Goal: Contribute content

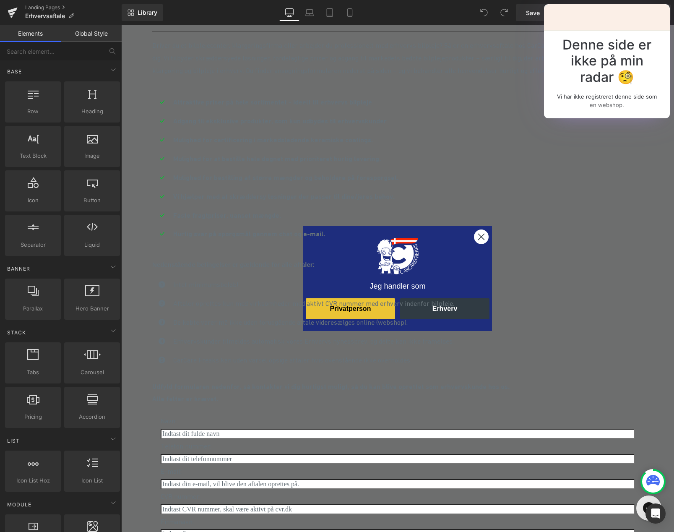
scroll to position [251, 0]
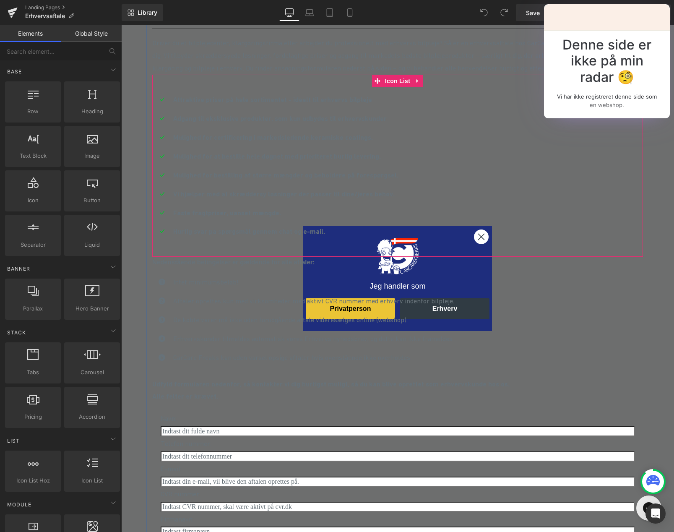
click at [478, 238] on div "Icon Attraktive priser på hele sortimentet - ideelt til erhvervs bilpleje Text …" at bounding box center [397, 169] width 491 height 151
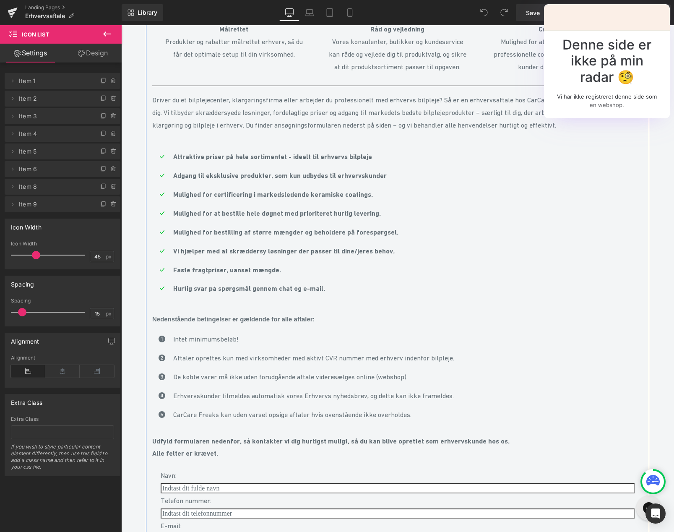
scroll to position [209, 0]
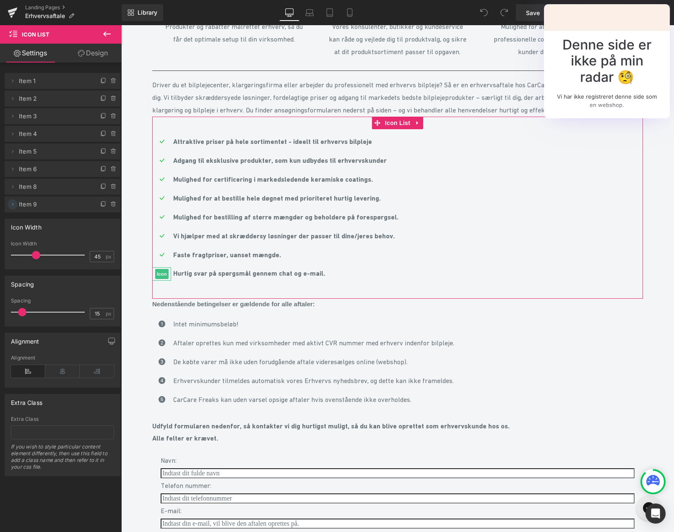
click at [12, 202] on icon at bounding box center [12, 204] width 7 height 7
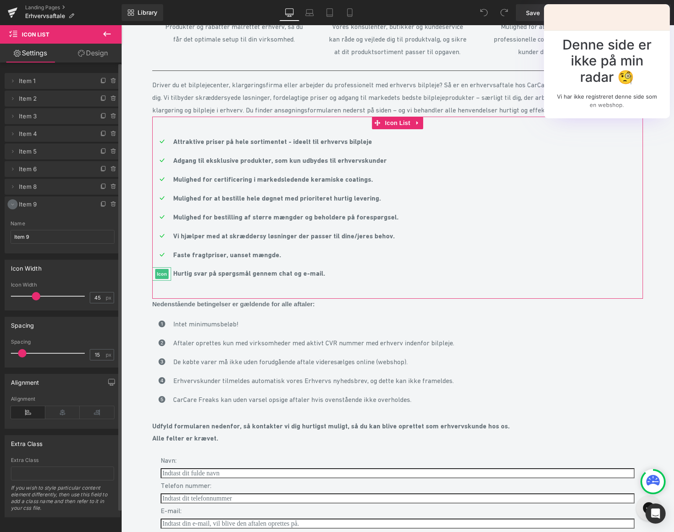
click at [12, 202] on icon at bounding box center [12, 204] width 7 height 7
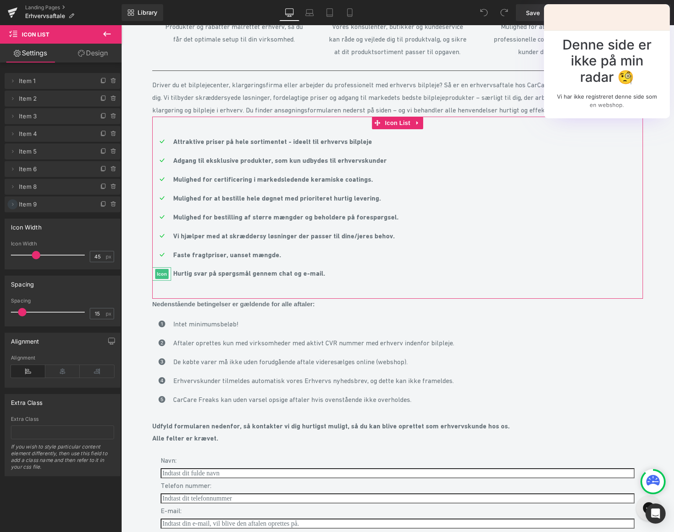
click at [13, 205] on icon at bounding box center [12, 204] width 7 height 7
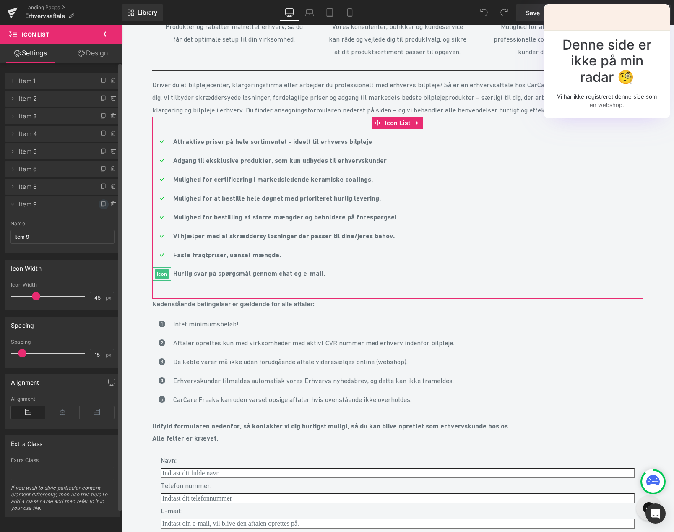
click at [101, 205] on icon at bounding box center [102, 205] width 3 height 4
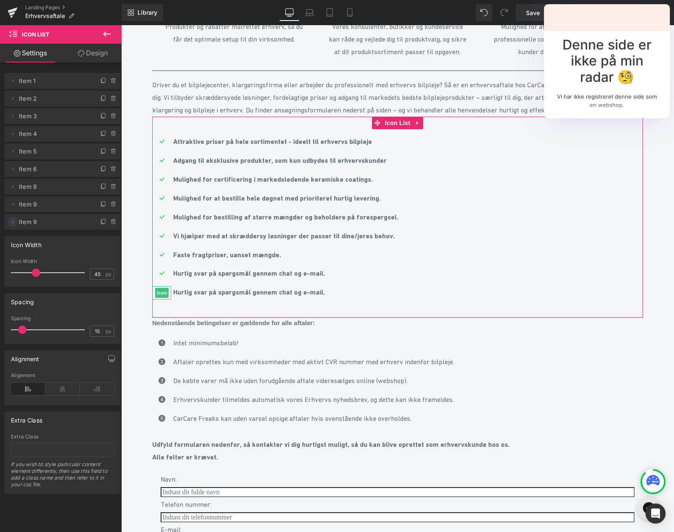
click at [10, 221] on icon at bounding box center [12, 221] width 7 height 7
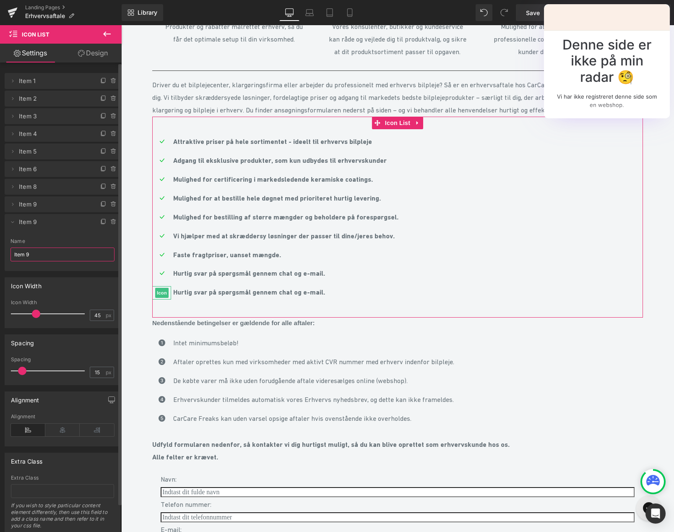
click at [42, 258] on input "Item 9" at bounding box center [62, 254] width 104 height 14
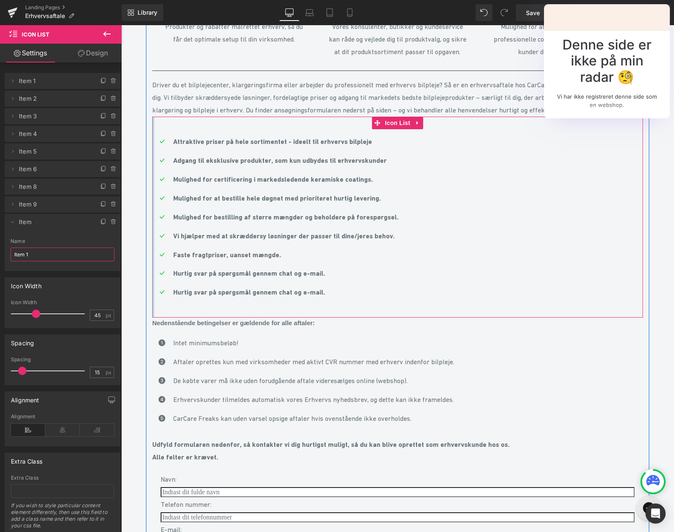
type input "Item 10"
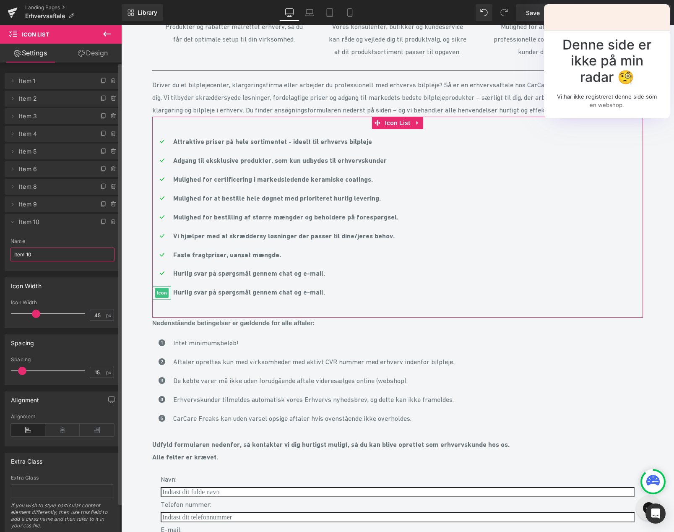
click at [27, 219] on span "Item 10" at bounding box center [54, 222] width 70 height 16
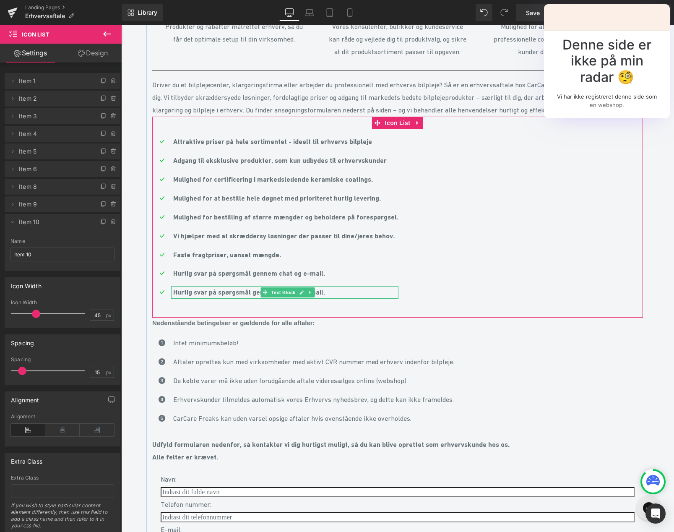
click at [334, 299] on p "Hurtig svar på spørgsmål gennem chat og e-mail." at bounding box center [285, 292] width 225 height 13
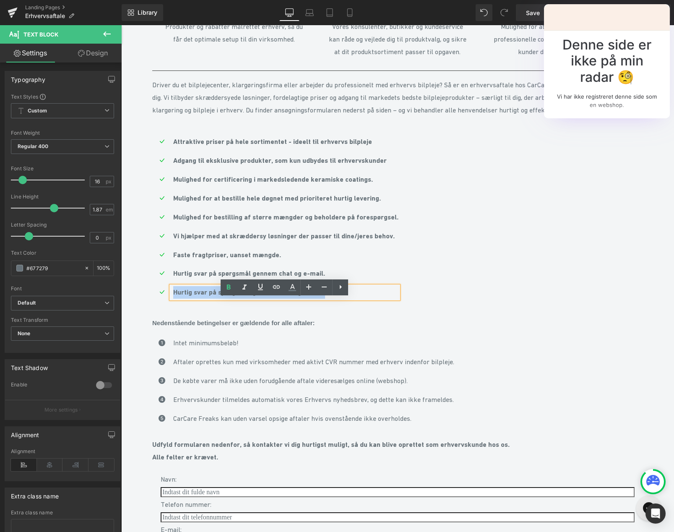
drag, startPoint x: 330, startPoint y: 301, endPoint x: 173, endPoint y: 307, distance: 157.3
click at [173, 299] on p "Hurtig svar på spørgsmål gennem chat og e-mail." at bounding box center [285, 292] width 225 height 13
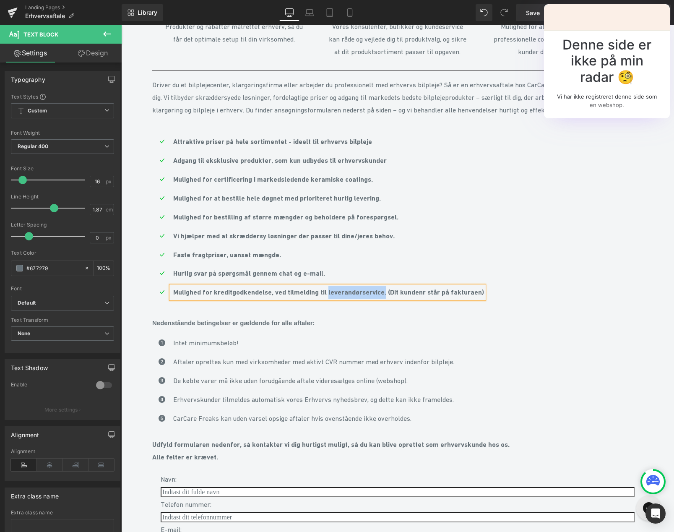
drag, startPoint x: 330, startPoint y: 300, endPoint x: 390, endPoint y: 303, distance: 60.0
click at [390, 299] on p "Mulighed for kreditgodkendelse, ved tilmelding til leverandørservice. (Dit kund…" at bounding box center [328, 292] width 311 height 13
click at [320, 285] on icon at bounding box center [320, 287] width 10 height 10
paste input "587682879"
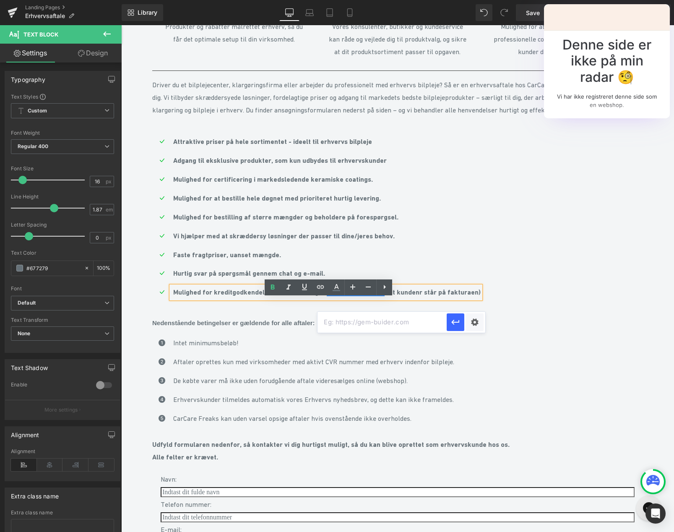
type input "587682879"
drag, startPoint x: 525, startPoint y: 346, endPoint x: 286, endPoint y: 318, distance: 240.2
paste input "[URL][DOMAIN_NAME]"
type input "[URL][DOMAIN_NAME]"
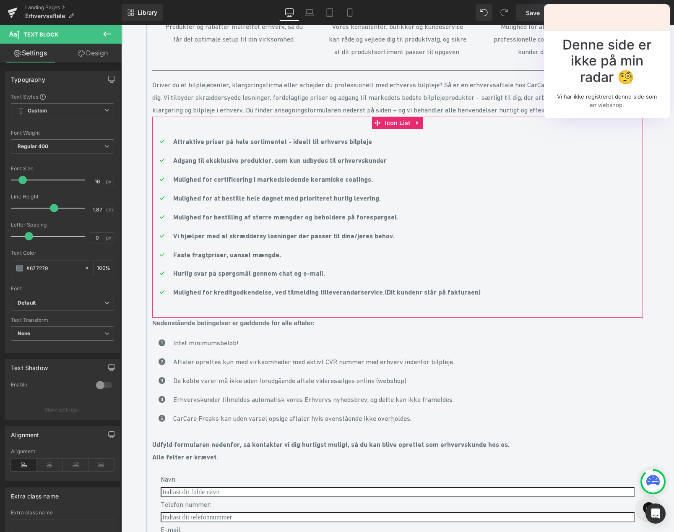
click at [249, 220] on ul "Icon Attraktive priser på hele sortimentet - ideelt til erhvervs bilpleje Text …" at bounding box center [316, 219] width 328 height 169
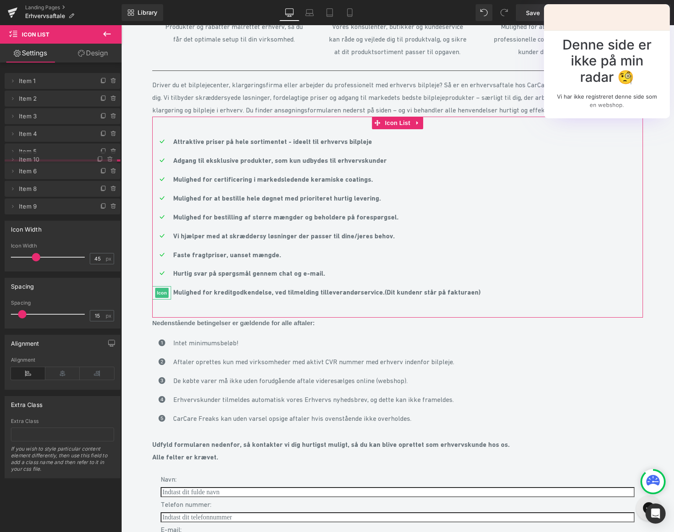
drag, startPoint x: 33, startPoint y: 221, endPoint x: 43, endPoint y: 158, distance: 63.3
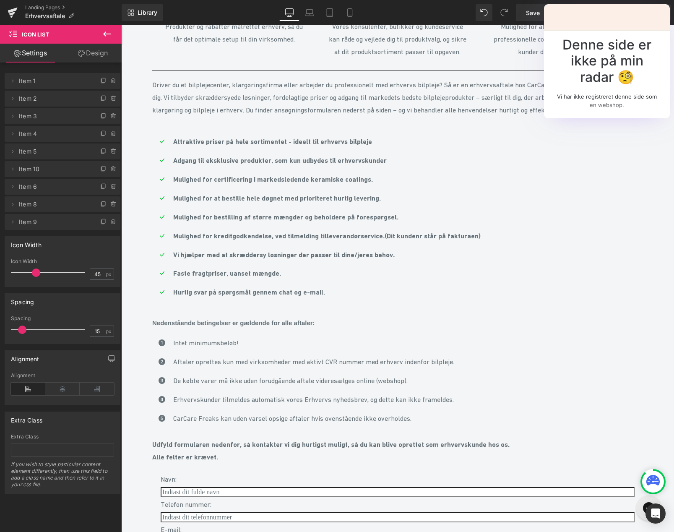
click at [624, 18] on button "Publish" at bounding box center [624, 12] width 51 height 17
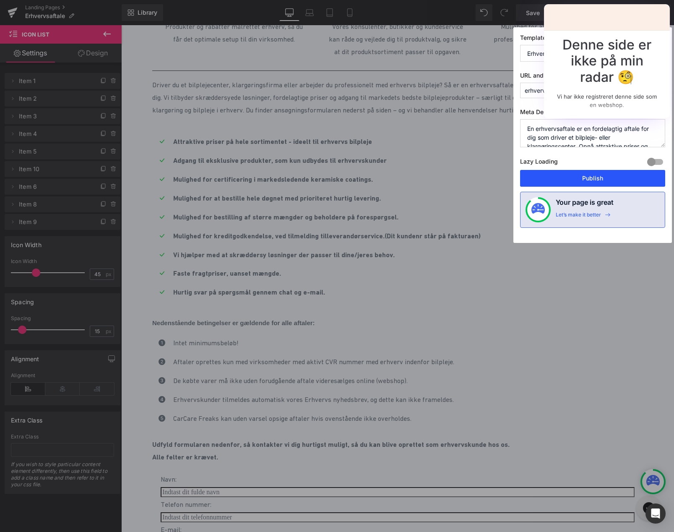
click at [593, 178] on button "Publish" at bounding box center [592, 178] width 145 height 17
